Goal: Task Accomplishment & Management: Manage account settings

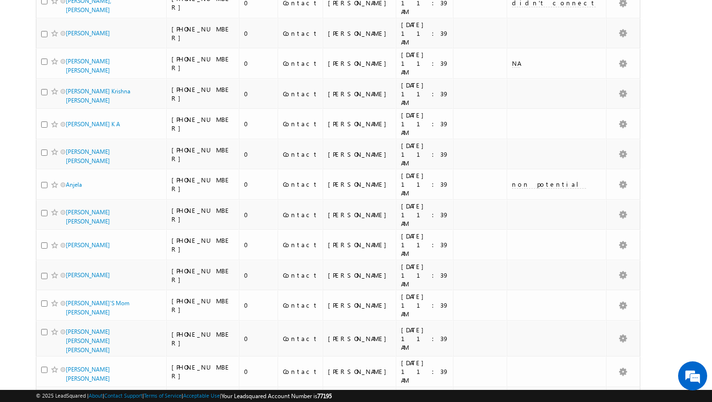
scroll to position [2098, 0]
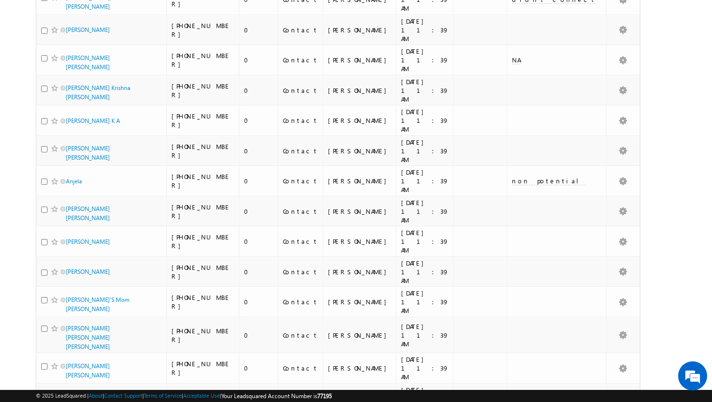
click at [73, 378] on li "50" at bounding box center [68, 375] width 23 height 10
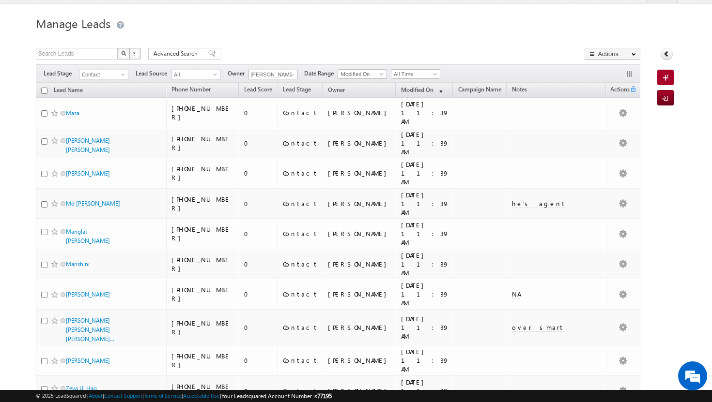
scroll to position [0, 0]
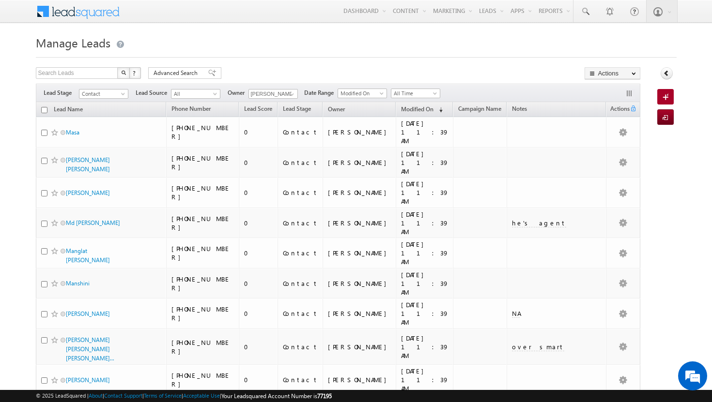
click at [44, 112] on input "checkbox" at bounding box center [44, 110] width 6 height 6
checkbox input "true"
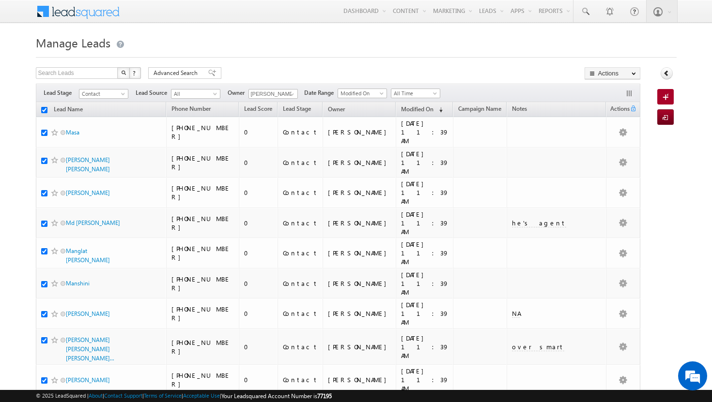
checkbox input "true"
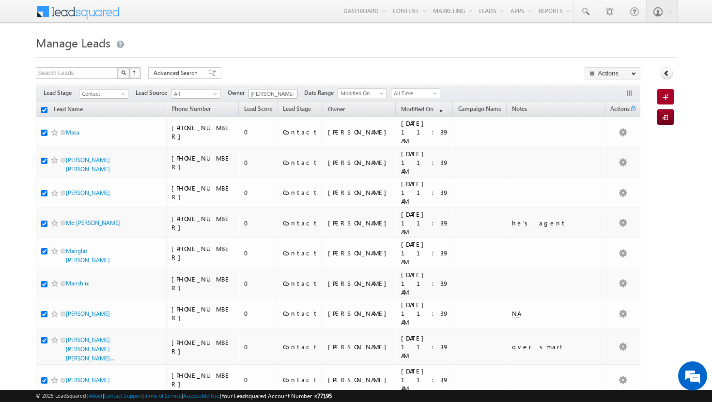
checkbox input "true"
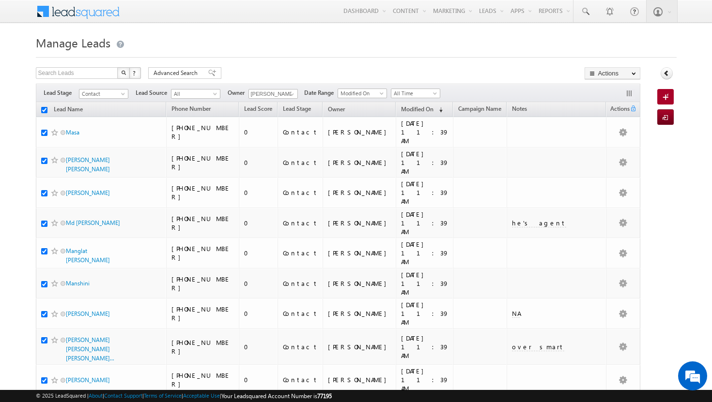
checkbox input "true"
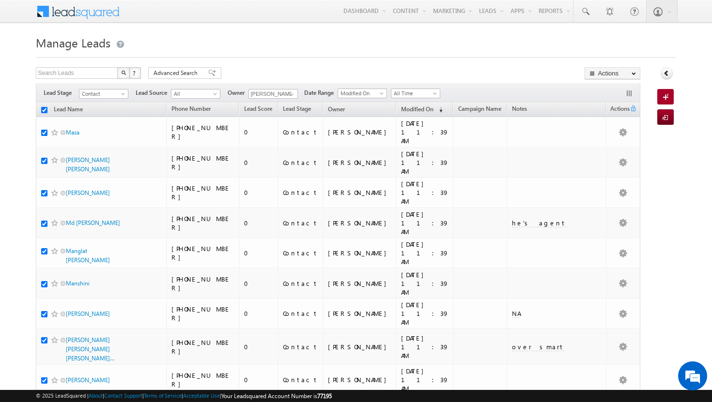
checkbox input "true"
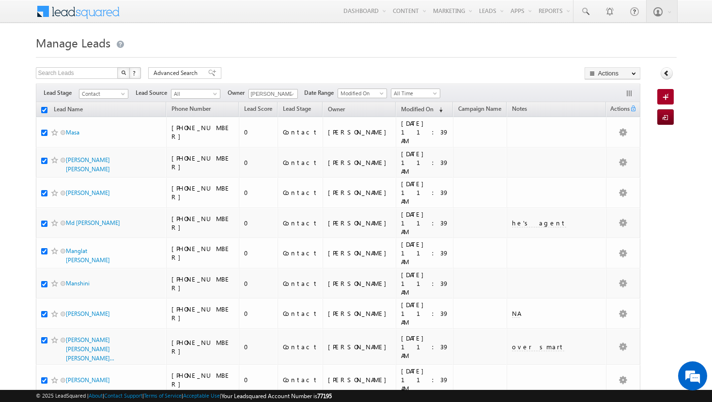
checkbox input "true"
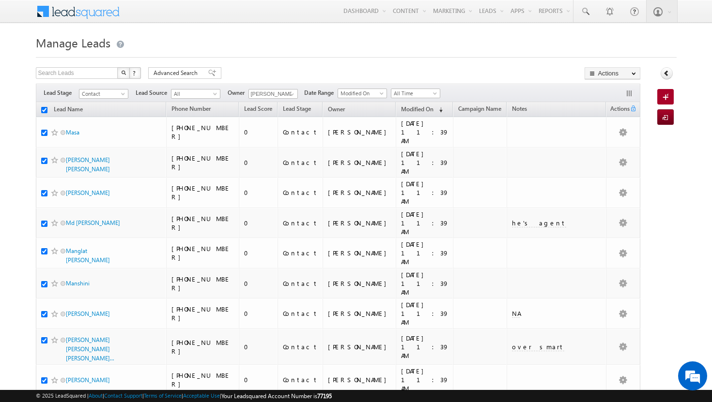
checkbox input "true"
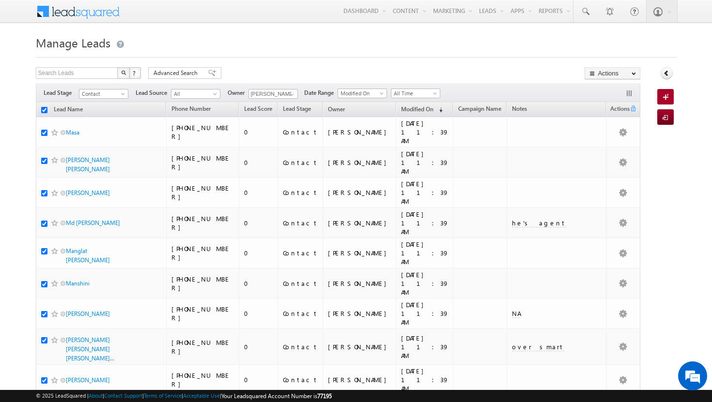
checkbox input "true"
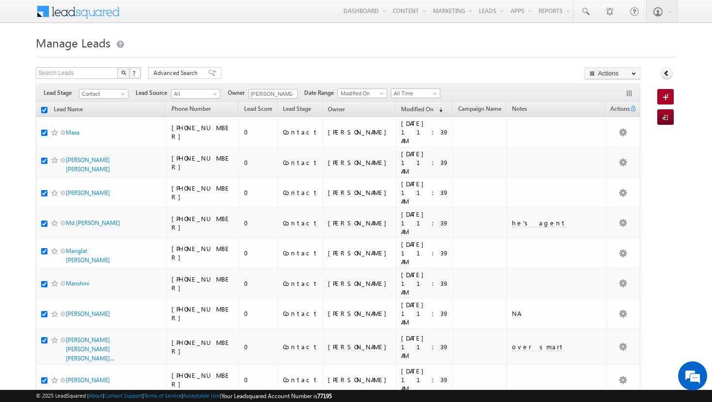
checkbox input "true"
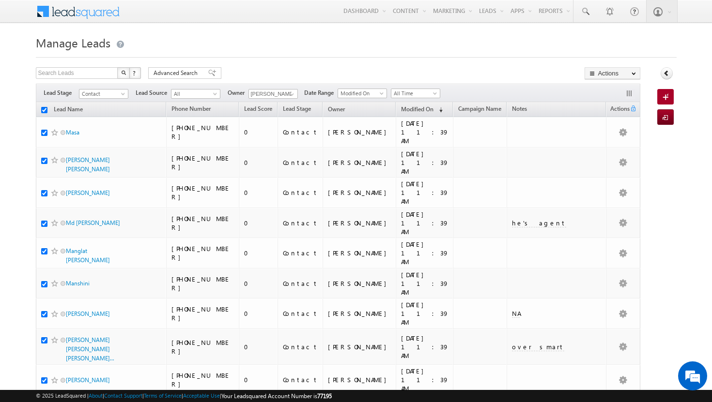
checkbox input "true"
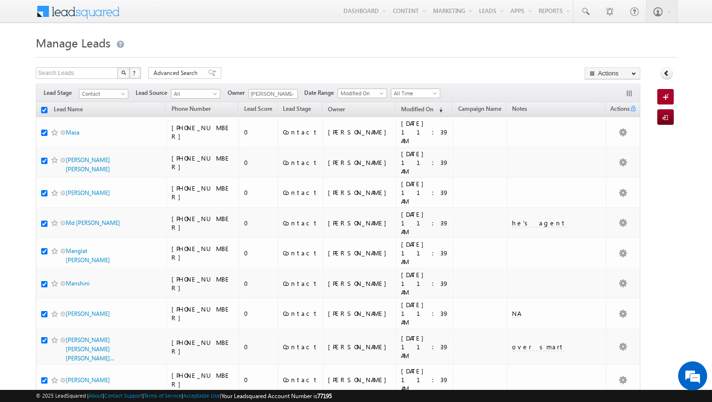
checkbox input "true"
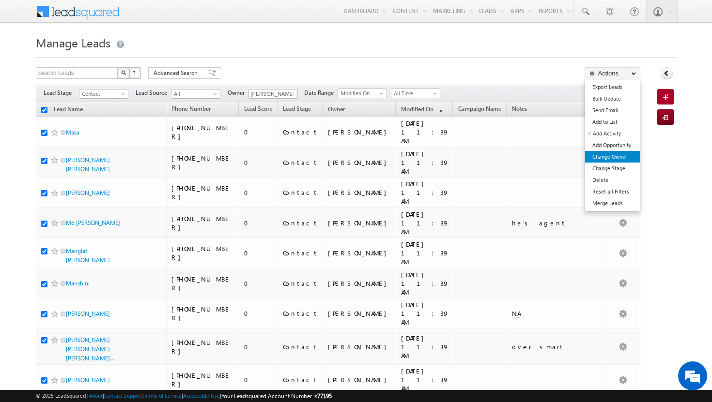
click at [618, 156] on link "Change Owner" at bounding box center [612, 157] width 55 height 12
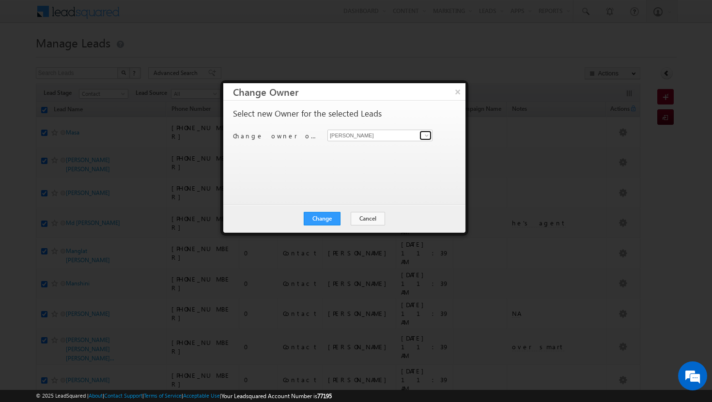
click at [427, 135] on span at bounding box center [427, 136] width 8 height 8
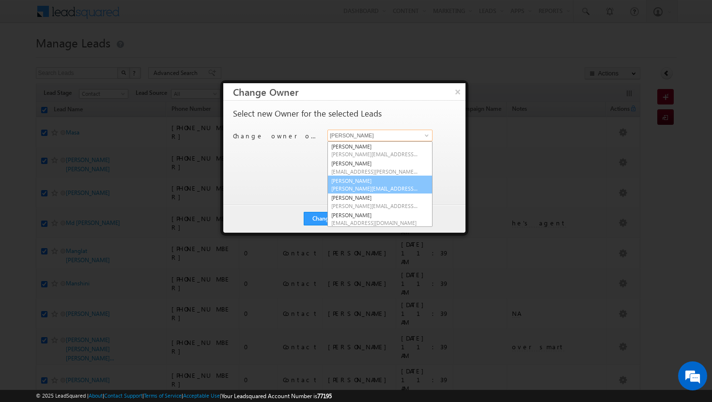
click at [406, 184] on link "[PERSON_NAME] [PERSON_NAME][EMAIL_ADDRESS][PERSON_NAME][DOMAIN_NAME]" at bounding box center [379, 185] width 105 height 18
type input "[PERSON_NAME]"
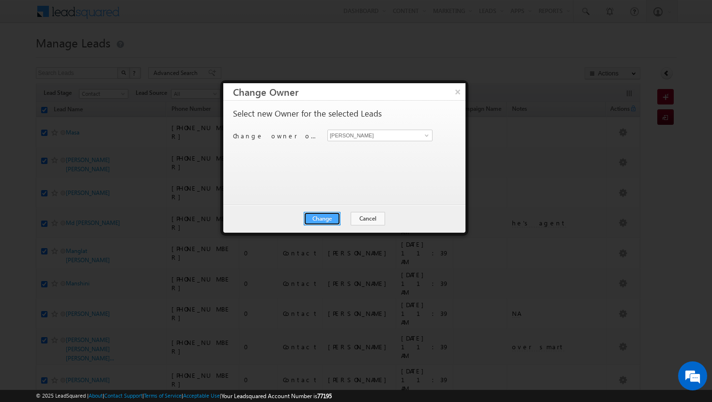
click at [338, 214] on button "Change" at bounding box center [322, 219] width 37 height 14
click at [354, 217] on button "Close" at bounding box center [345, 219] width 31 height 14
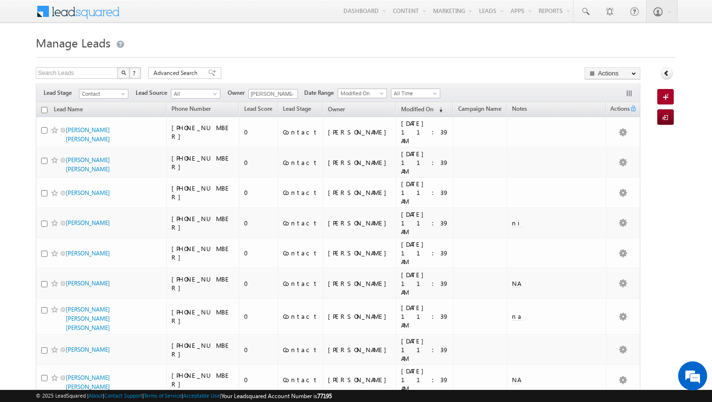
click at [45, 113] on input "checkbox" at bounding box center [44, 110] width 6 height 6
checkbox input "true"
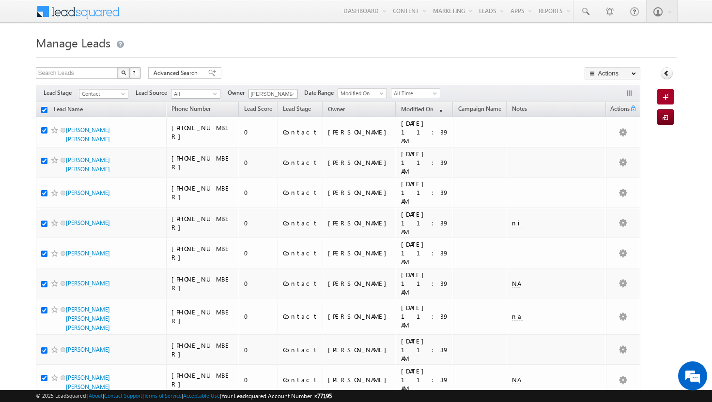
checkbox input "true"
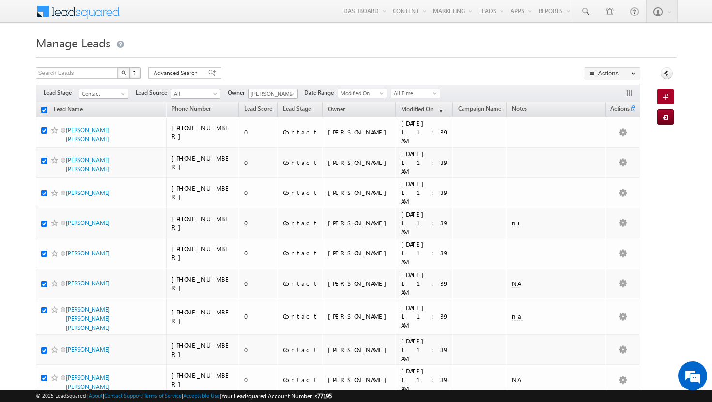
checkbox input "true"
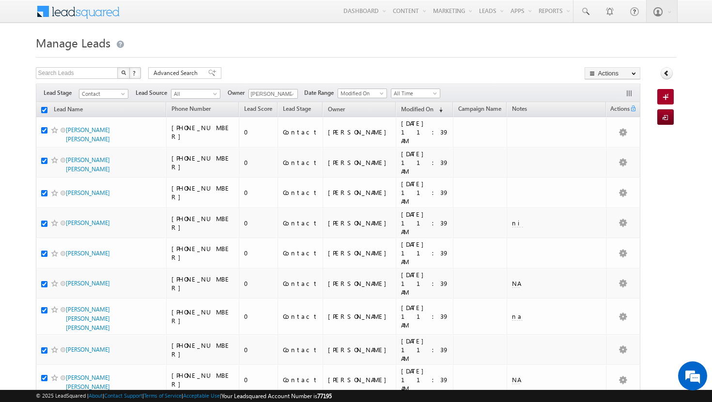
checkbox input "true"
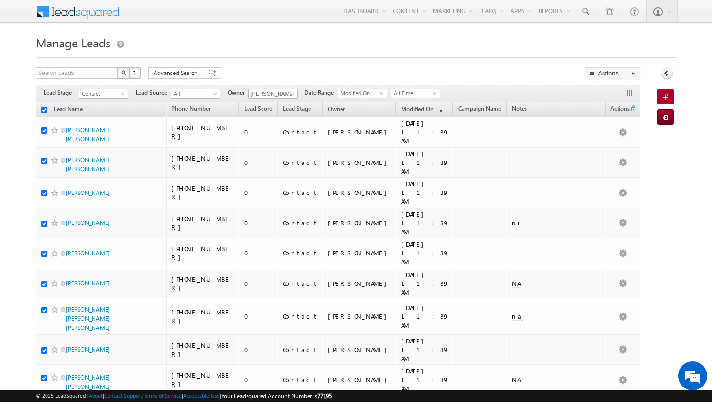
checkbox input "true"
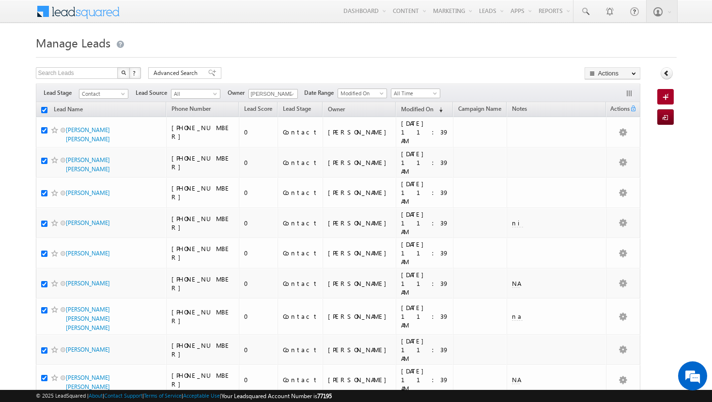
checkbox input "true"
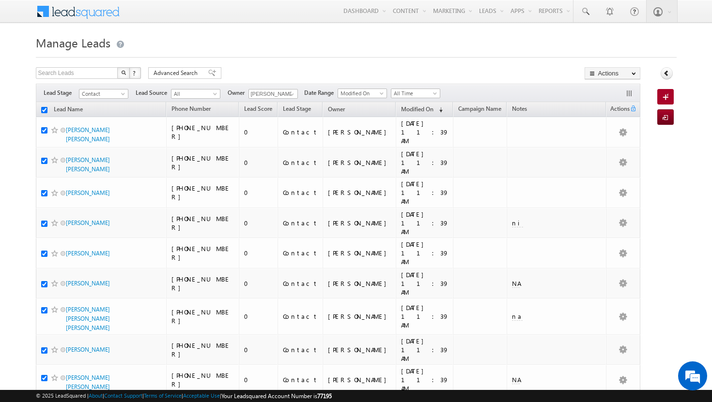
checkbox input "true"
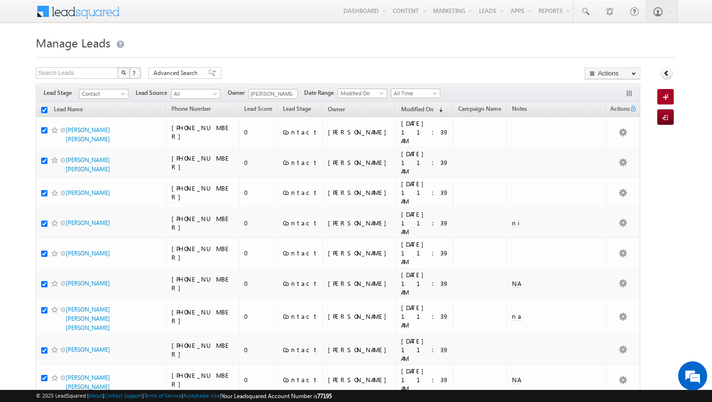
checkbox input "true"
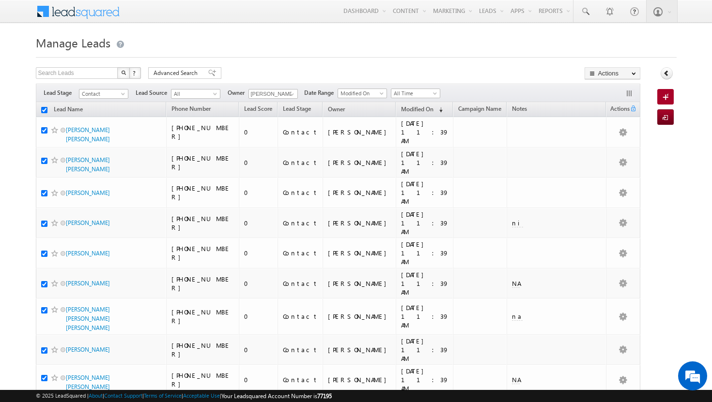
checkbox input "true"
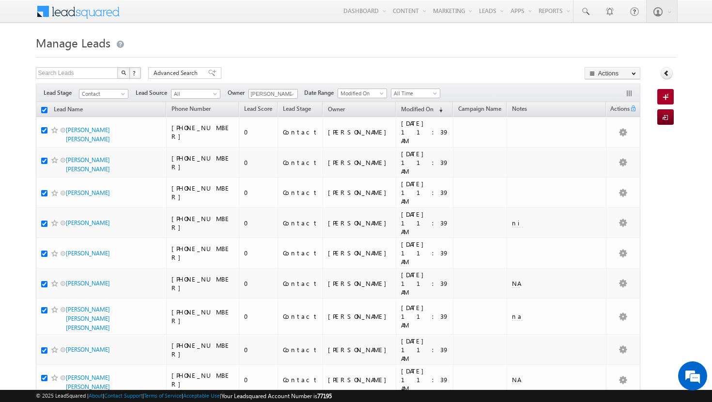
checkbox input "true"
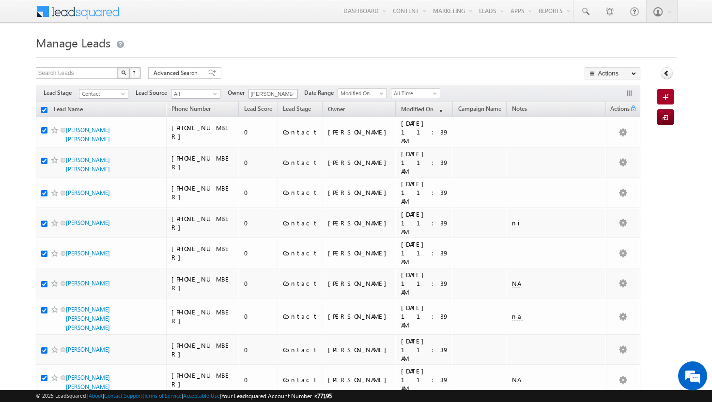
checkbox input "true"
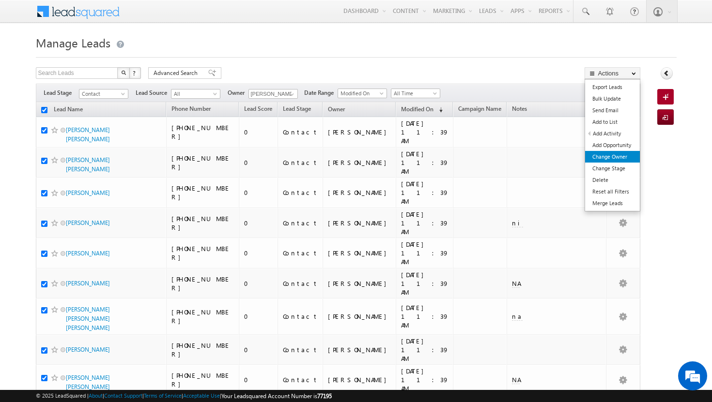
click at [621, 153] on link "Change Owner" at bounding box center [612, 157] width 55 height 12
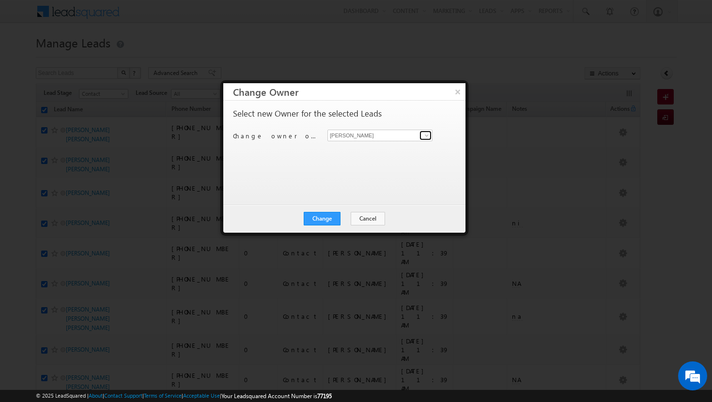
click at [428, 135] on span at bounding box center [427, 136] width 8 height 8
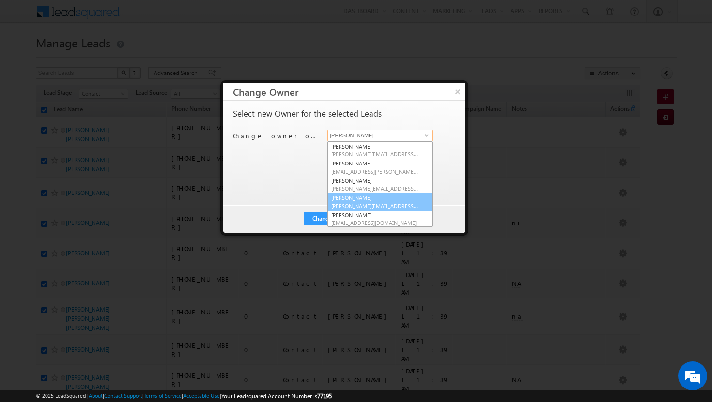
click at [387, 199] on link "[PERSON_NAME] Tp [EMAIL_ADDRESS][DOMAIN_NAME]" at bounding box center [379, 202] width 105 height 18
type input "[PERSON_NAME]"
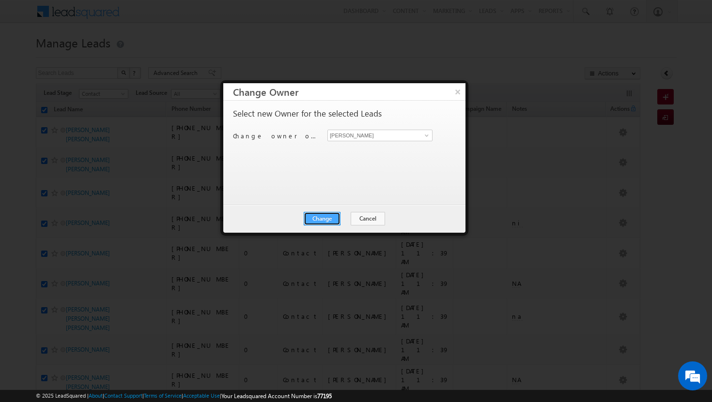
click at [328, 218] on button "Change" at bounding box center [322, 219] width 37 height 14
click at [346, 220] on button "Close" at bounding box center [345, 219] width 31 height 14
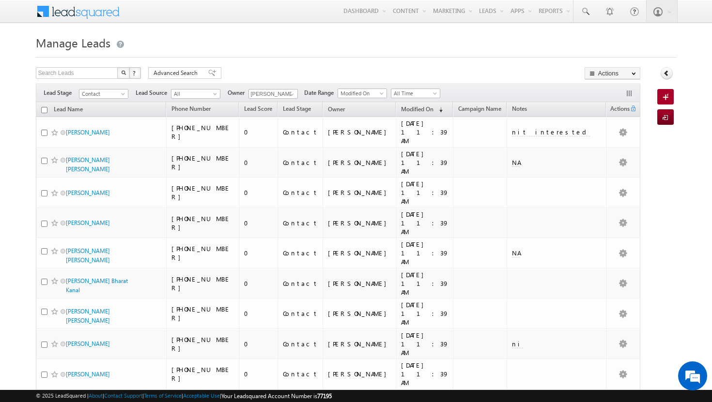
click at [44, 110] on input "checkbox" at bounding box center [44, 110] width 6 height 6
checkbox input "true"
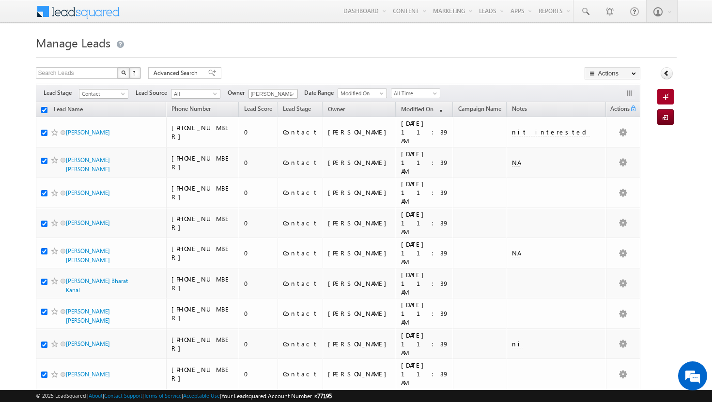
checkbox input "true"
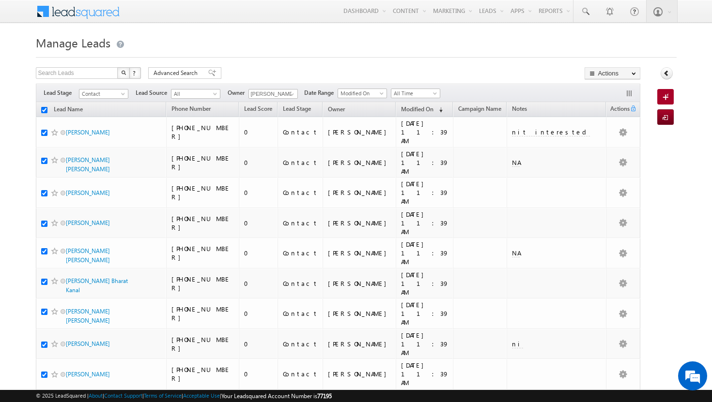
checkbox input "true"
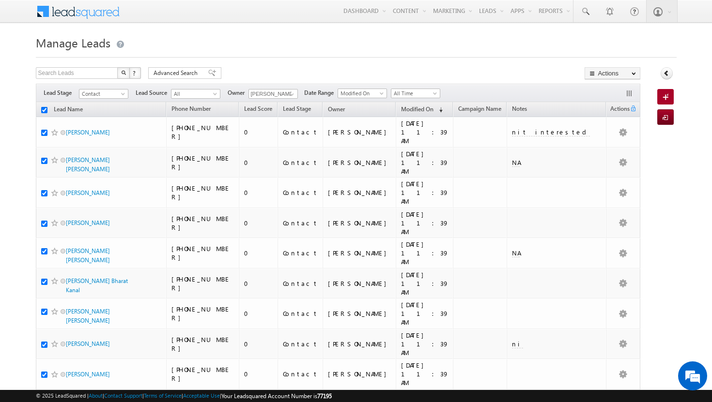
checkbox input "true"
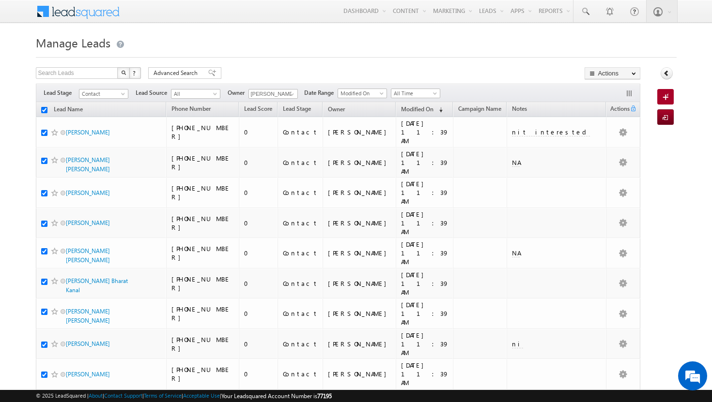
checkbox input "true"
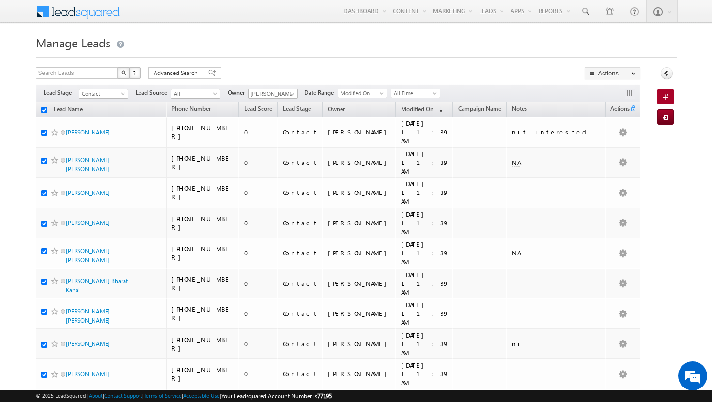
checkbox input "true"
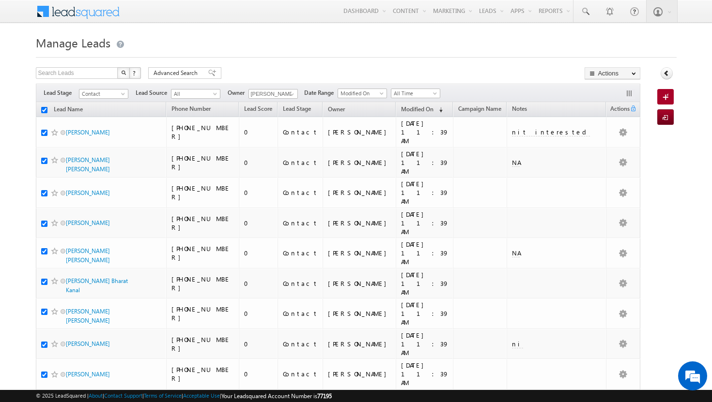
checkbox input "true"
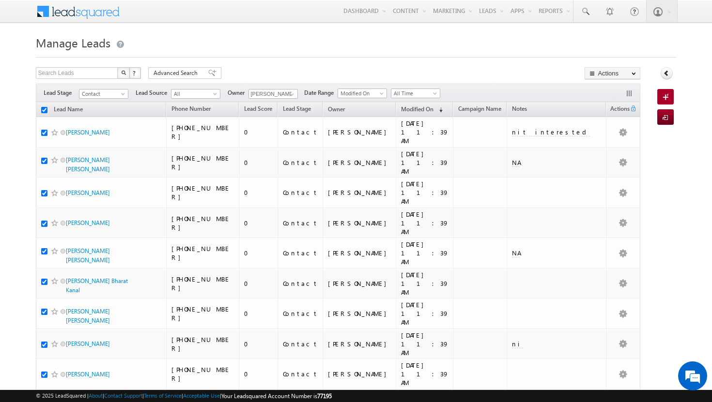
checkbox input "true"
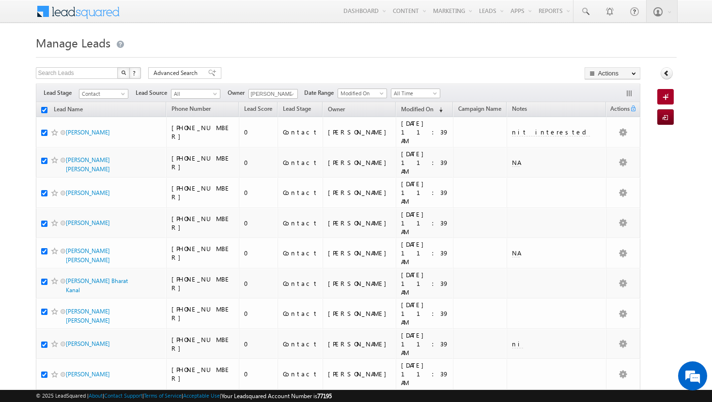
checkbox input "true"
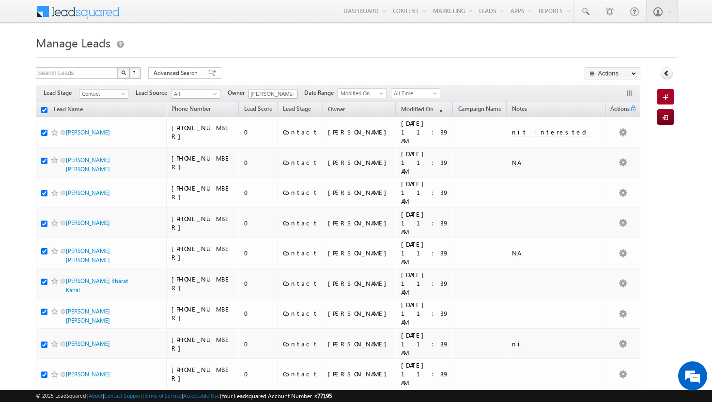
checkbox input "true"
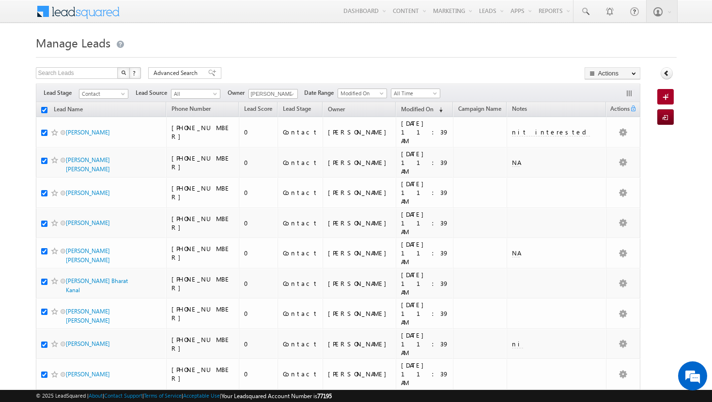
checkbox input "true"
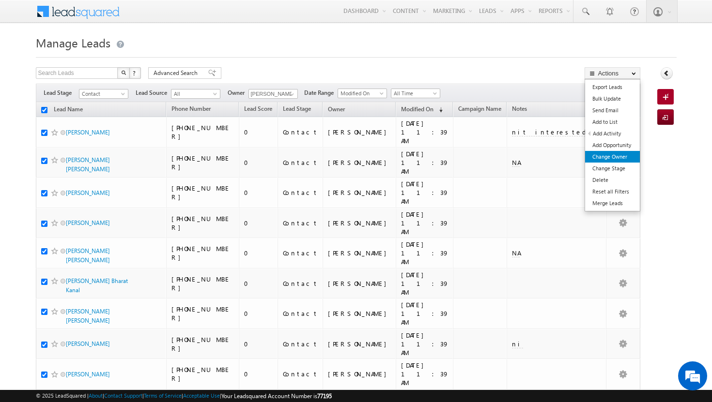
click at [619, 154] on link "Change Owner" at bounding box center [612, 157] width 55 height 12
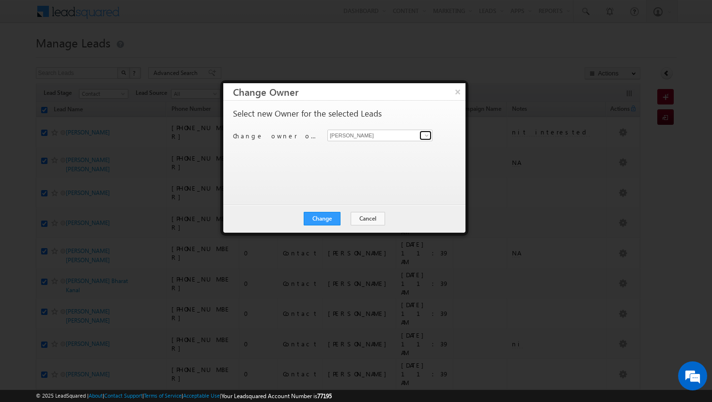
click at [428, 138] on span at bounding box center [427, 136] width 8 height 8
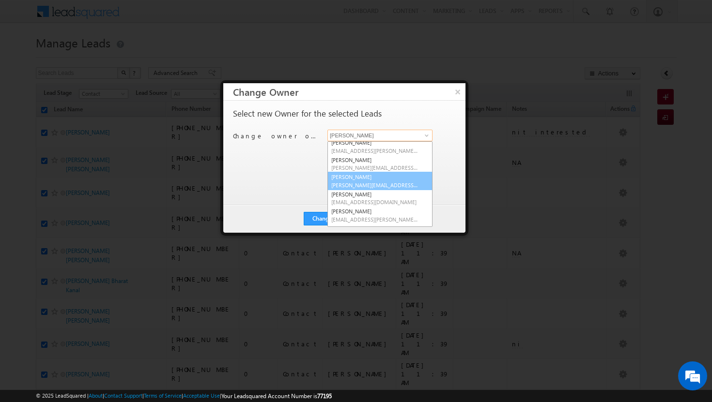
scroll to position [22, 0]
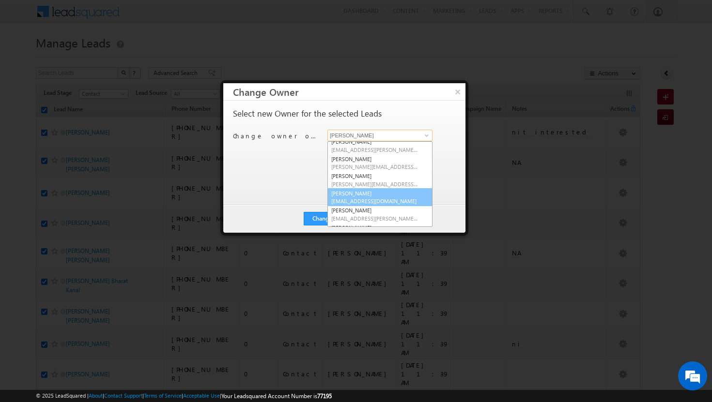
click at [388, 201] on span "[EMAIL_ADDRESS][DOMAIN_NAME]" at bounding box center [374, 201] width 87 height 7
type input "[PERSON_NAME]"
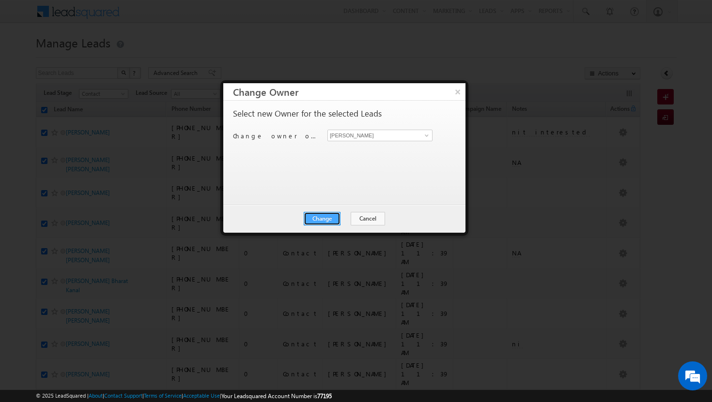
click at [328, 216] on button "Change" at bounding box center [322, 219] width 37 height 14
click at [339, 218] on button "Close" at bounding box center [345, 219] width 31 height 14
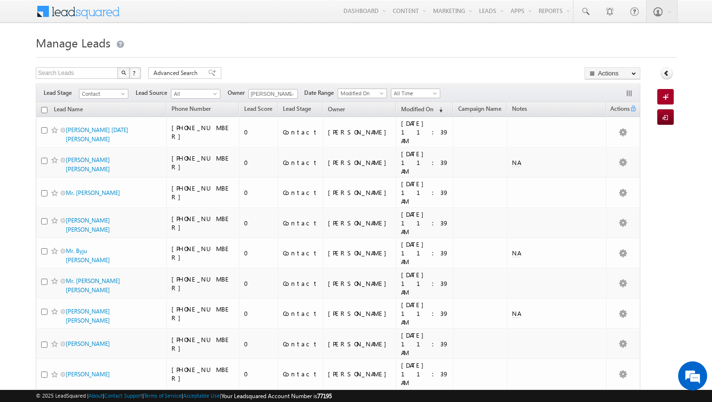
click at [46, 110] on input "checkbox" at bounding box center [44, 110] width 6 height 6
checkbox input "true"
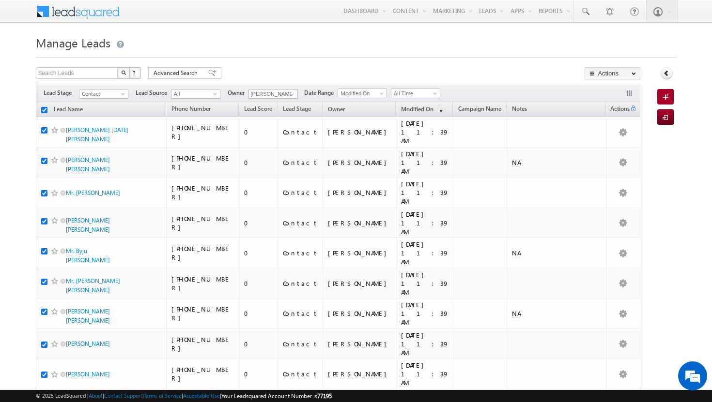
checkbox input "true"
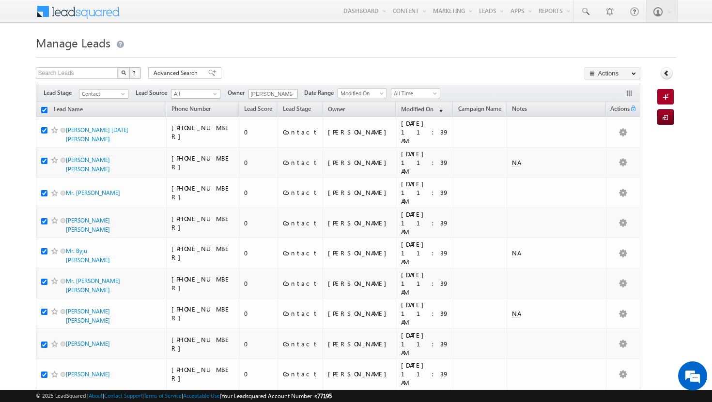
checkbox input "true"
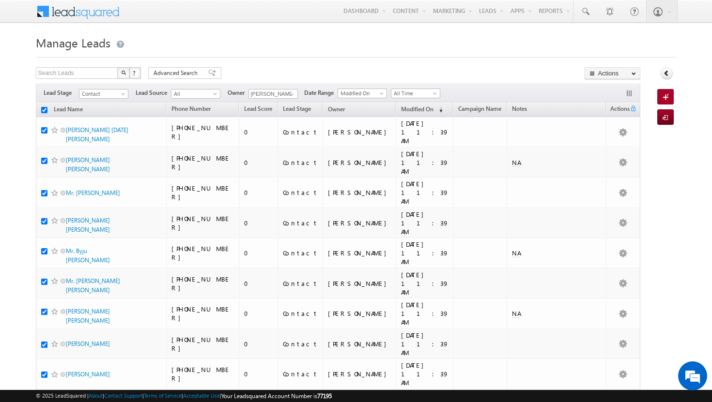
checkbox input "true"
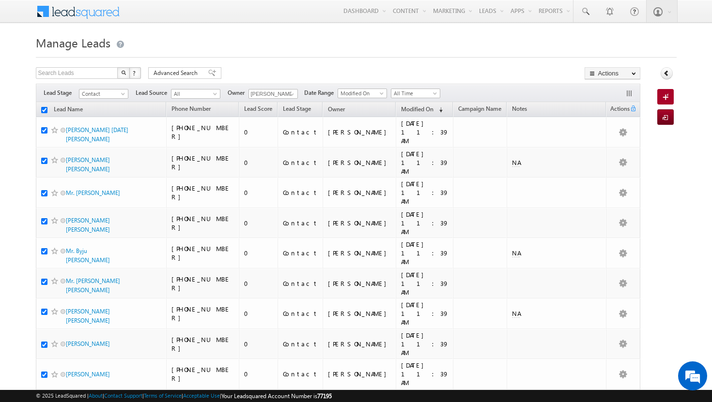
checkbox input "true"
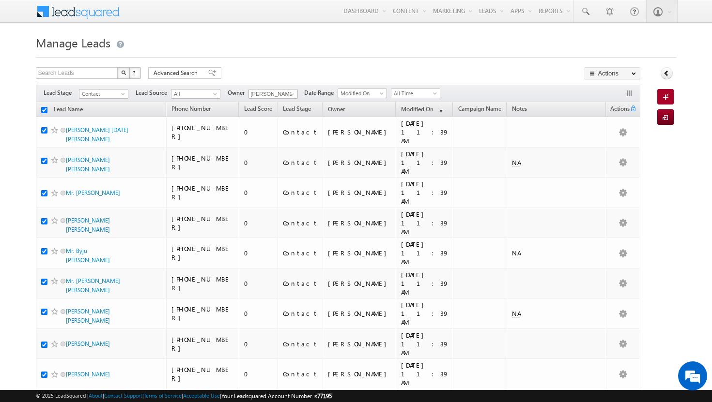
checkbox input "true"
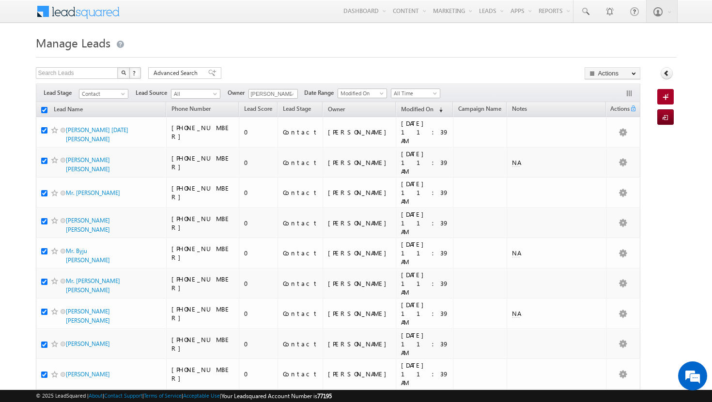
checkbox input "true"
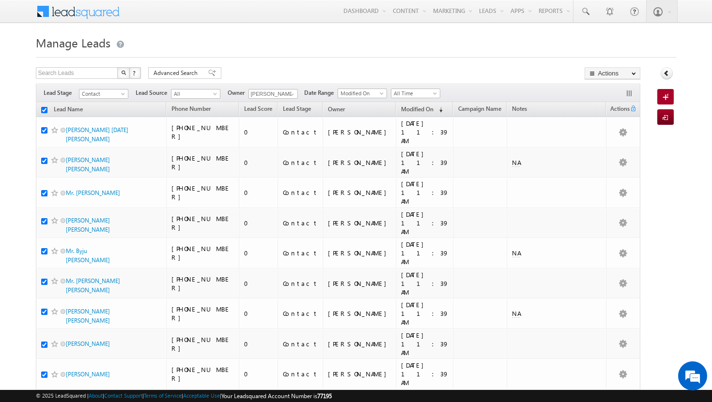
checkbox input "true"
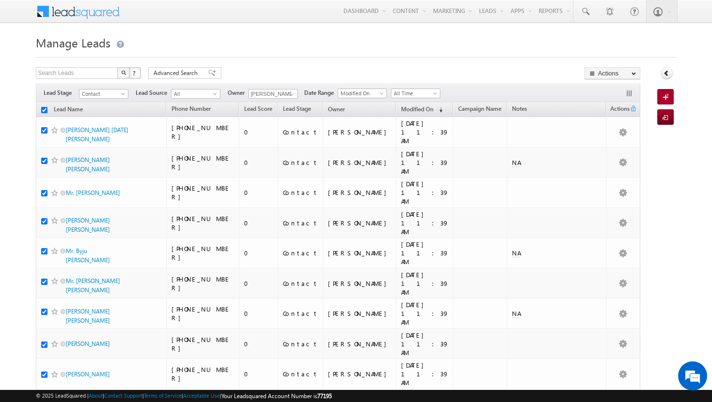
checkbox input "true"
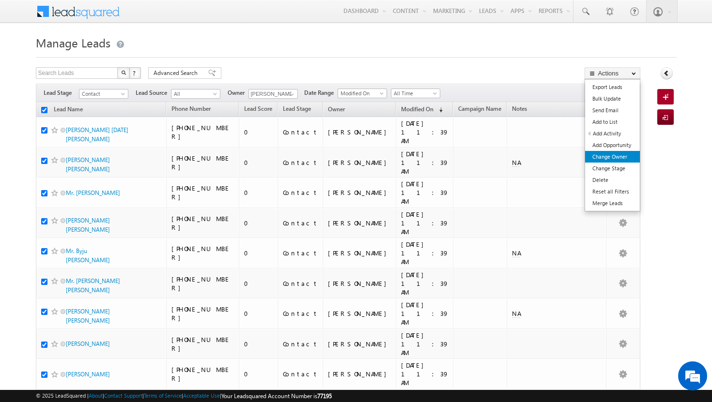
click at [612, 161] on link "Change Owner" at bounding box center [612, 157] width 55 height 12
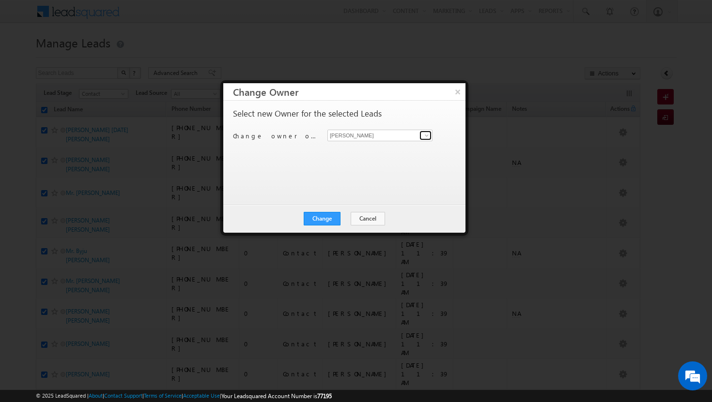
click at [426, 138] on span at bounding box center [427, 136] width 8 height 8
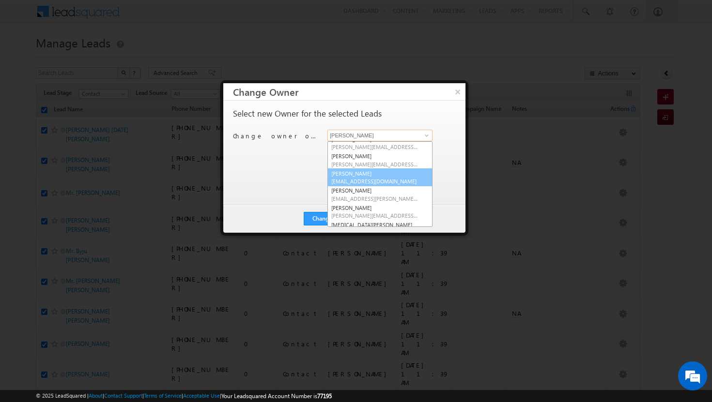
scroll to position [54, 0]
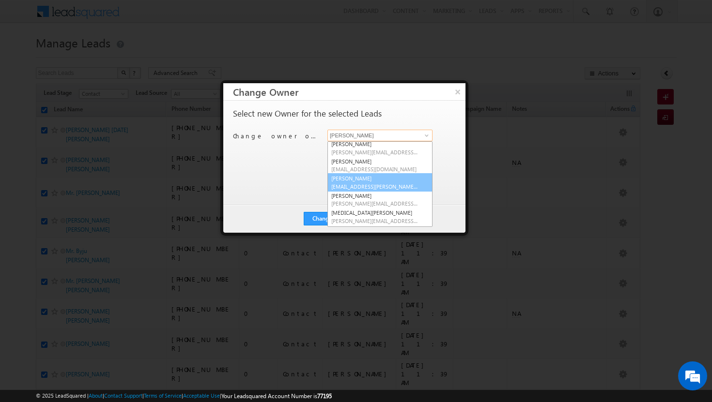
click at [367, 185] on span "[EMAIL_ADDRESS][PERSON_NAME][DOMAIN_NAME]" at bounding box center [374, 186] width 87 height 7
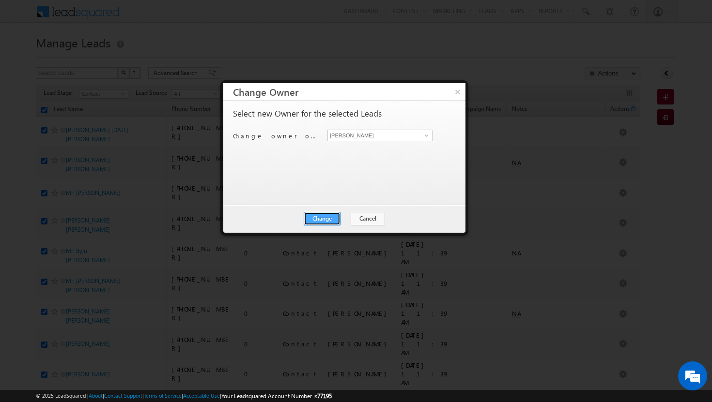
click at [328, 218] on button "Change" at bounding box center [322, 219] width 37 height 14
click at [340, 219] on button "Close" at bounding box center [345, 219] width 31 height 14
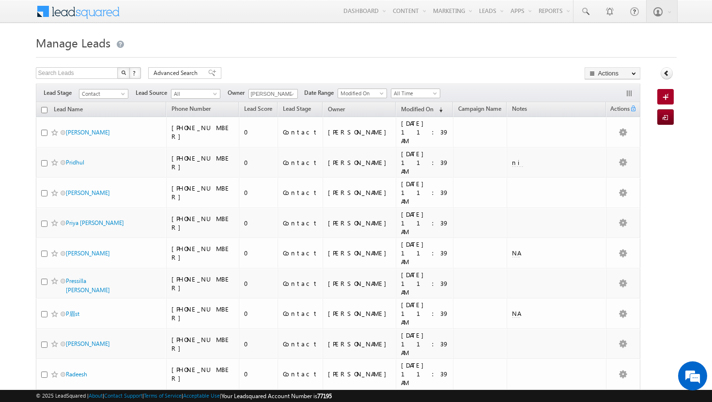
click at [46, 112] on input "checkbox" at bounding box center [44, 110] width 6 height 6
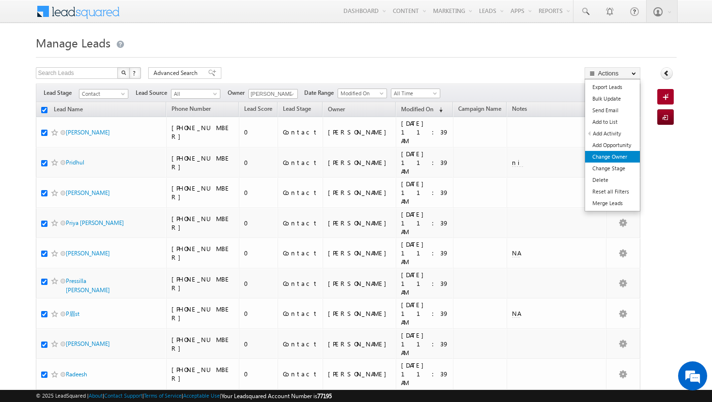
click at [606, 155] on link "Change Owner" at bounding box center [612, 157] width 55 height 12
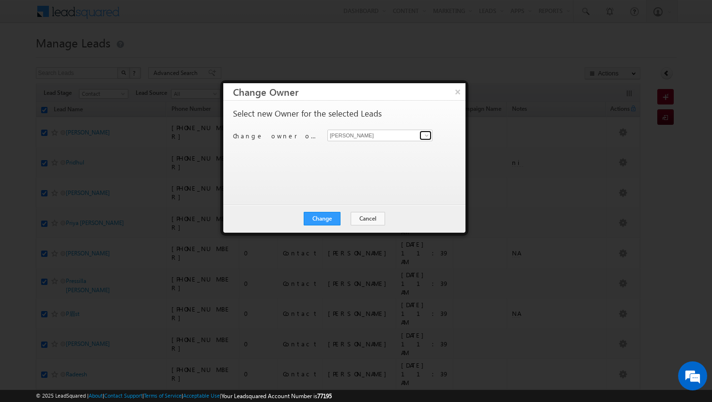
click at [430, 135] on span at bounding box center [427, 136] width 8 height 8
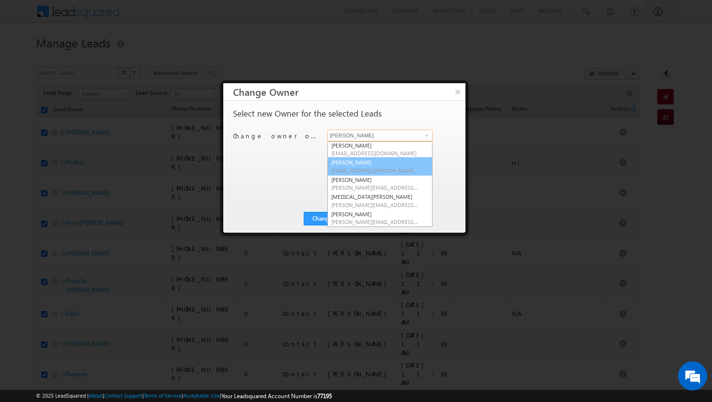
scroll to position [73, 0]
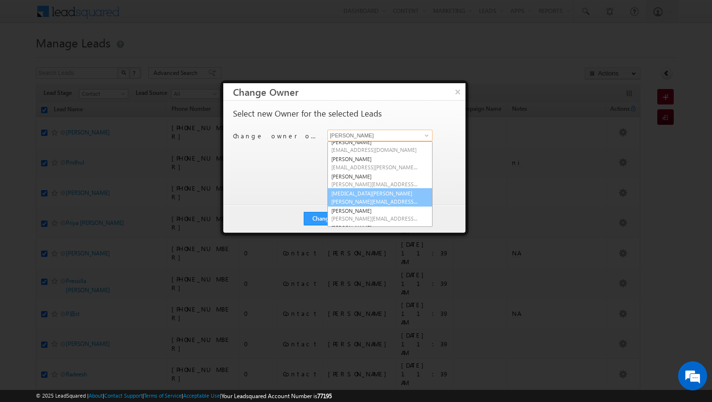
click at [395, 199] on span "[PERSON_NAME][EMAIL_ADDRESS][DOMAIN_NAME]" at bounding box center [374, 201] width 87 height 7
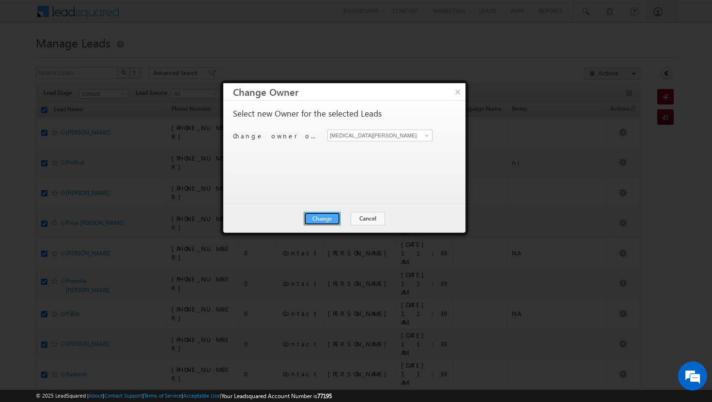
click at [329, 218] on button "Change" at bounding box center [322, 219] width 37 height 14
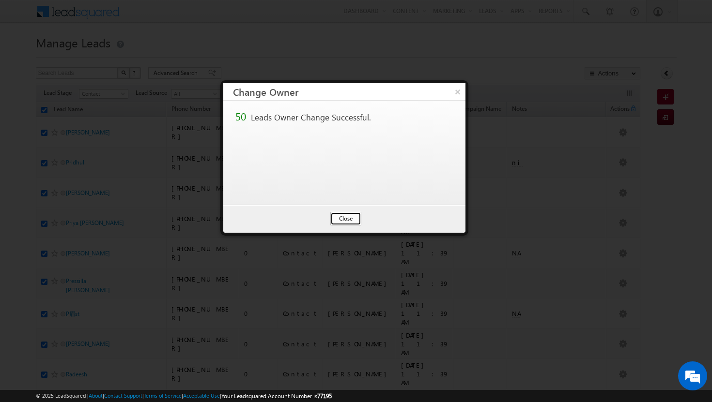
click at [346, 214] on button "Close" at bounding box center [345, 219] width 31 height 14
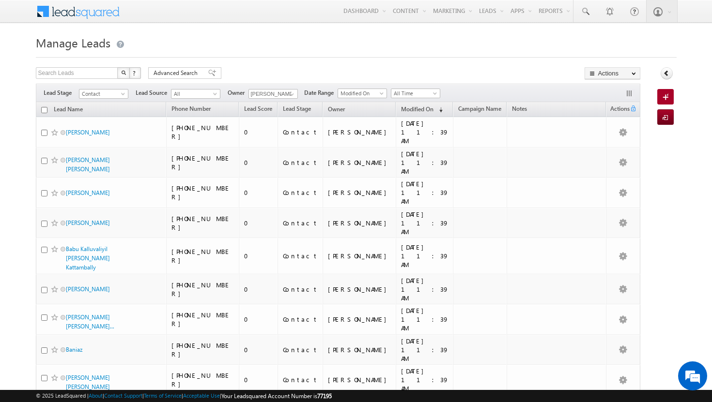
click at [46, 110] on input "checkbox" at bounding box center [44, 110] width 6 height 6
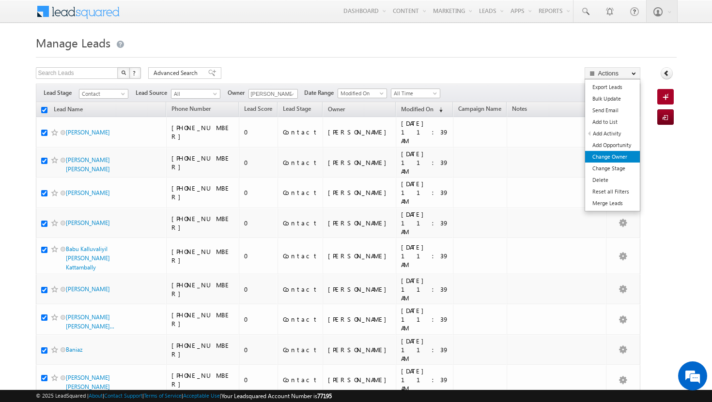
click at [626, 158] on link "Change Owner" at bounding box center [612, 157] width 55 height 12
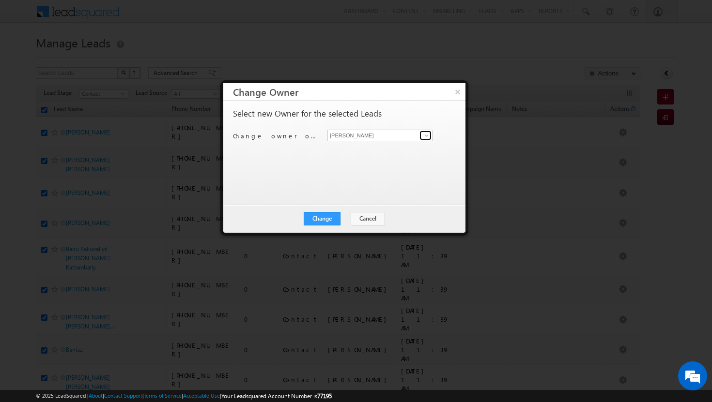
click at [429, 136] on span at bounding box center [427, 136] width 8 height 8
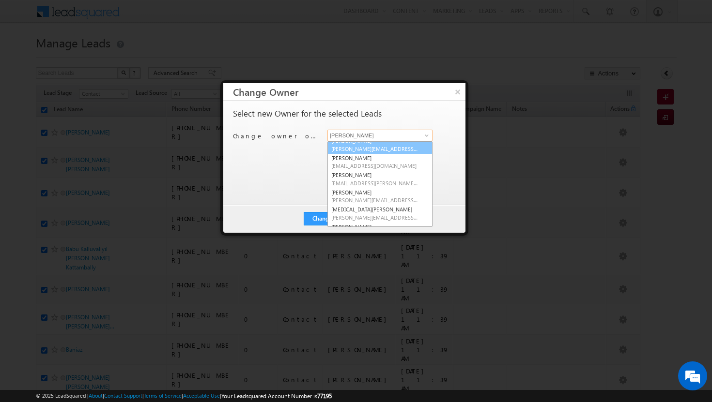
scroll to position [87, 0]
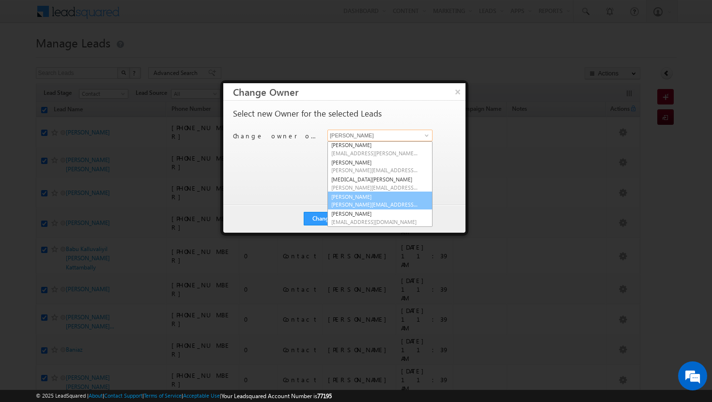
click at [379, 202] on span "[PERSON_NAME][EMAIL_ADDRESS][DOMAIN_NAME]" at bounding box center [374, 204] width 87 height 7
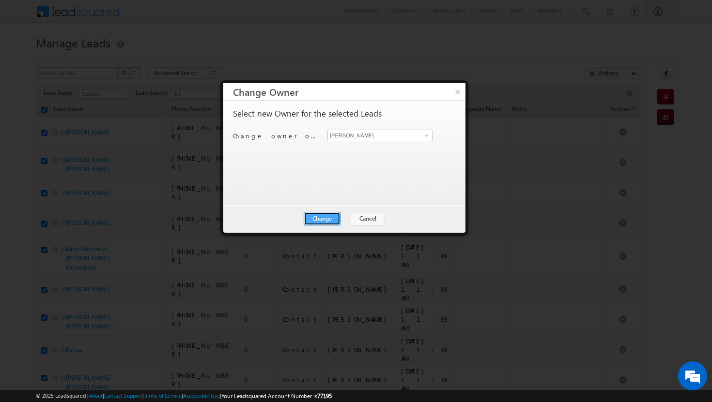
click at [322, 218] on button "Change" at bounding box center [322, 219] width 37 height 14
click at [340, 219] on button "Close" at bounding box center [345, 219] width 31 height 14
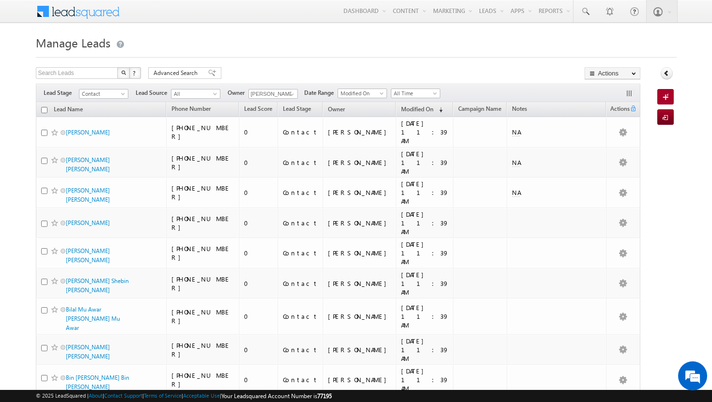
click at [43, 112] on input "checkbox" at bounding box center [44, 110] width 6 height 6
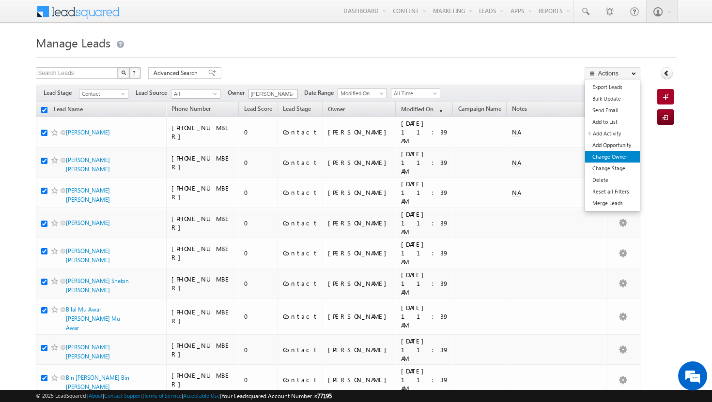
click at [605, 161] on link "Change Owner" at bounding box center [612, 157] width 55 height 12
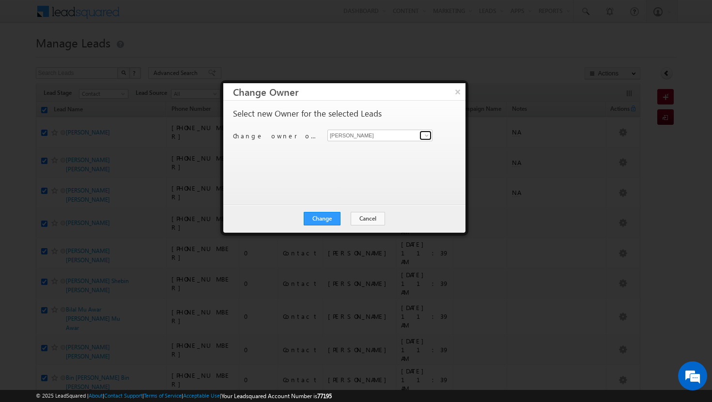
click at [426, 135] on span at bounding box center [427, 136] width 8 height 8
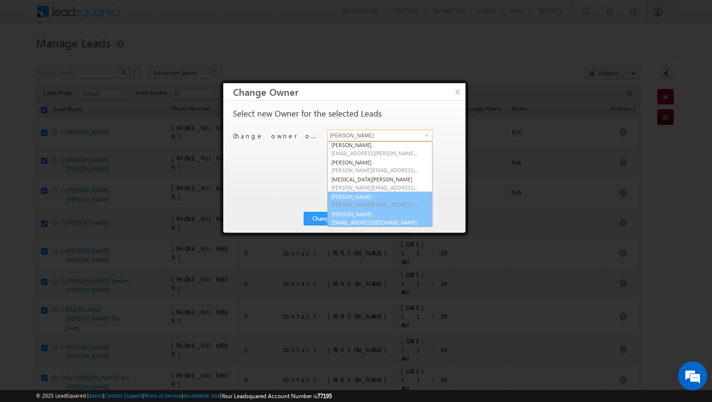
scroll to position [88, 0]
click at [365, 218] on span "[EMAIL_ADDRESS][DOMAIN_NAME]" at bounding box center [374, 221] width 87 height 7
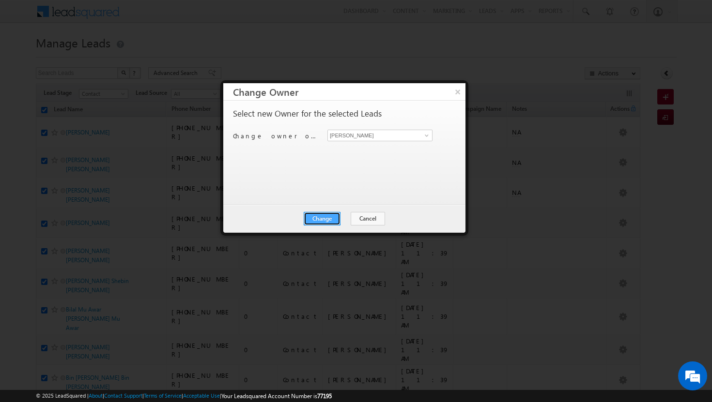
click at [329, 219] on button "Change" at bounding box center [322, 219] width 37 height 14
click at [344, 220] on button "Close" at bounding box center [345, 219] width 31 height 14
